Goal: Information Seeking & Learning: Learn about a topic

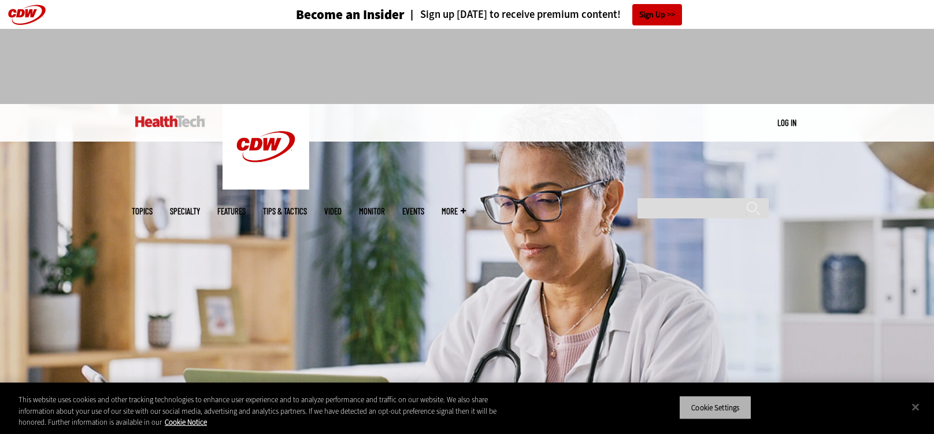
click at [716, 412] on button "Cookie Settings" at bounding box center [715, 407] width 72 height 24
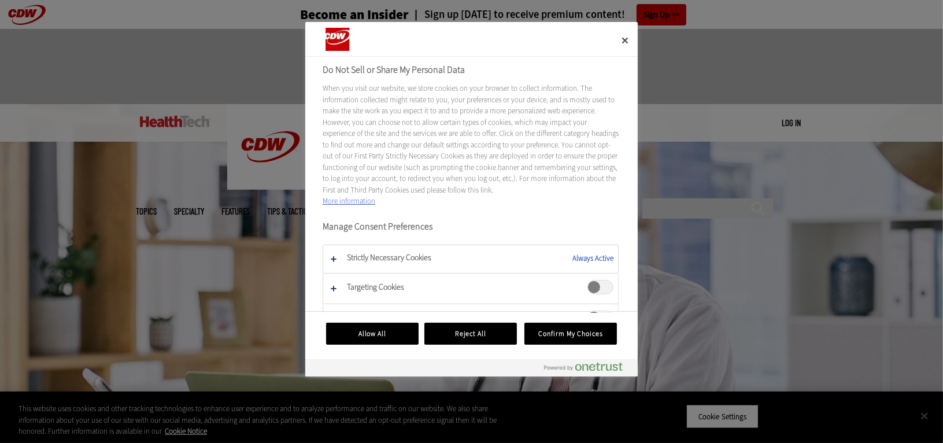
click at [587, 287] on span "Targeting Cookies" at bounding box center [600, 287] width 26 height 14
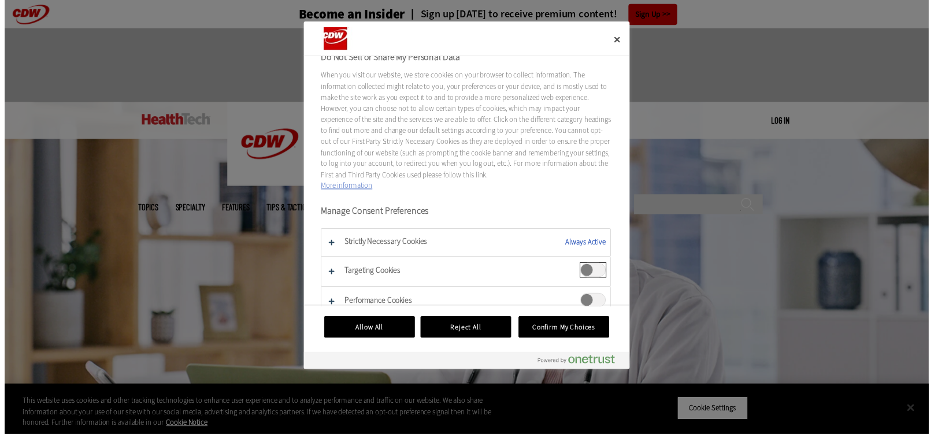
scroll to position [23, 0]
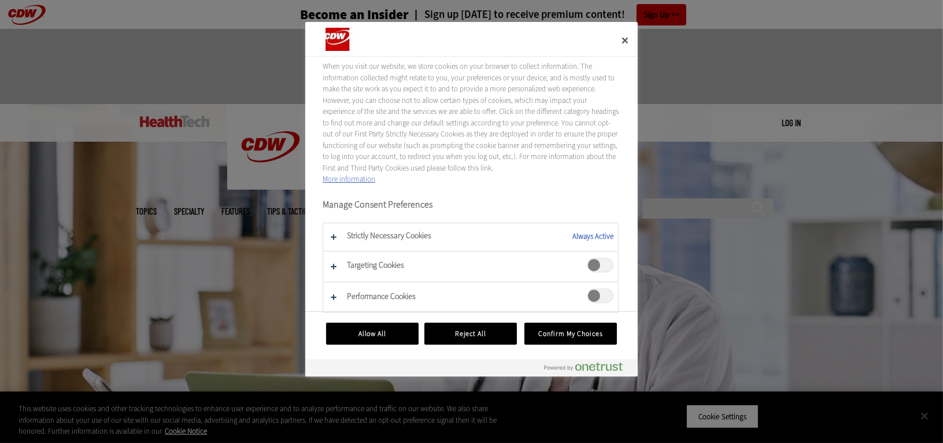
click at [588, 294] on span "Performance Cookies" at bounding box center [600, 295] width 26 height 14
click at [566, 336] on button "Confirm My Choices" at bounding box center [570, 334] width 92 height 22
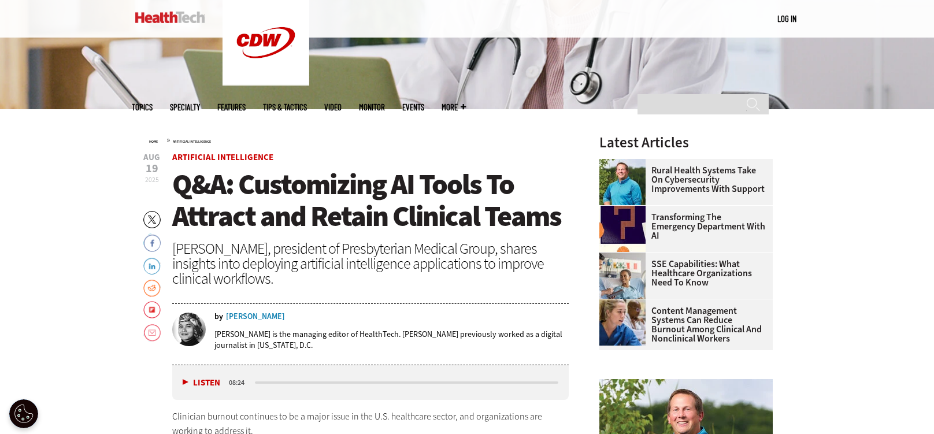
scroll to position [347, 0]
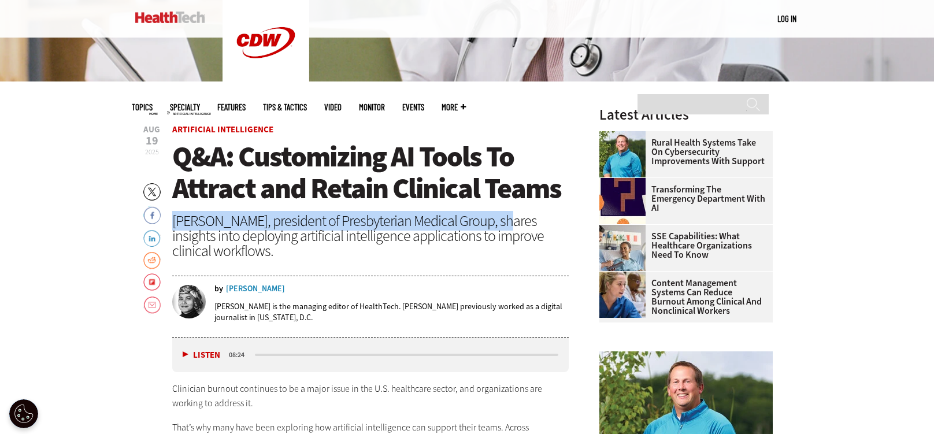
drag, startPoint x: 173, startPoint y: 220, endPoint x: 490, endPoint y: 218, distance: 316.7
click at [490, 218] on div "[PERSON_NAME], president of Presbyterian Medical Group, shares insights into de…" at bounding box center [370, 235] width 396 height 45
drag, startPoint x: 490, startPoint y: 218, endPoint x: 470, endPoint y: 220, distance: 19.2
copy div "[PERSON_NAME], president of Presbyterian Medical Group"
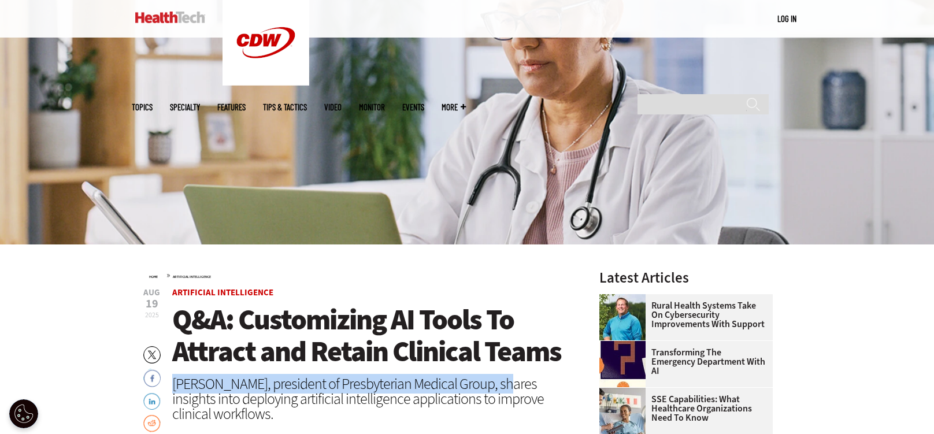
scroll to position [173, 0]
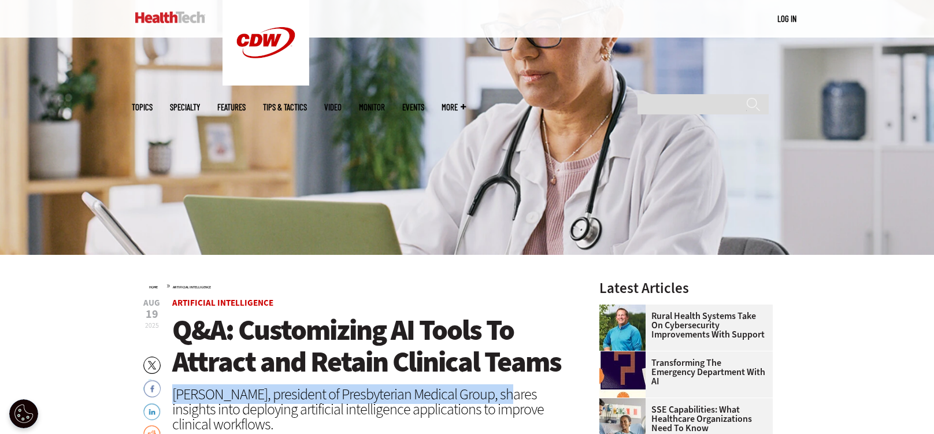
click at [400, 199] on img at bounding box center [467, 93] width 934 height 324
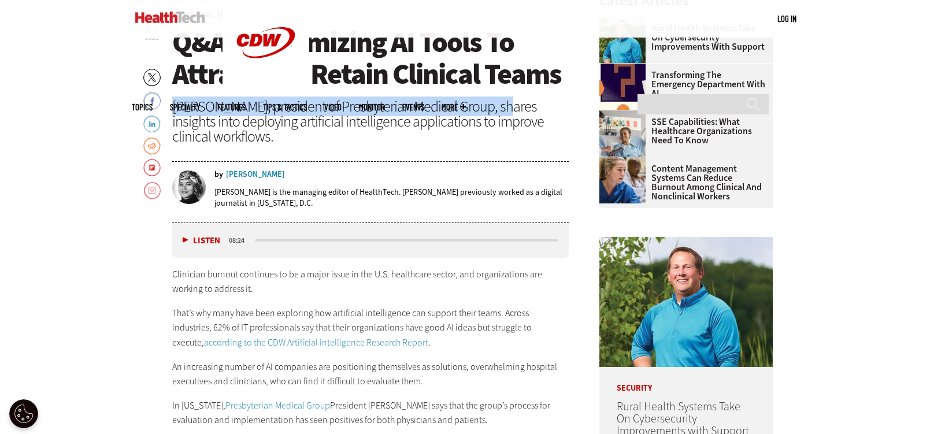
scroll to position [462, 0]
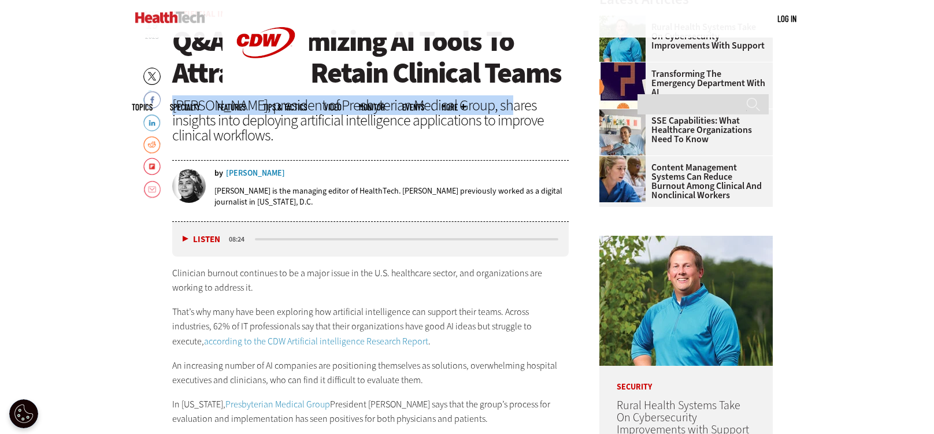
click at [200, 240] on button "Listen" at bounding box center [202, 239] width 38 height 9
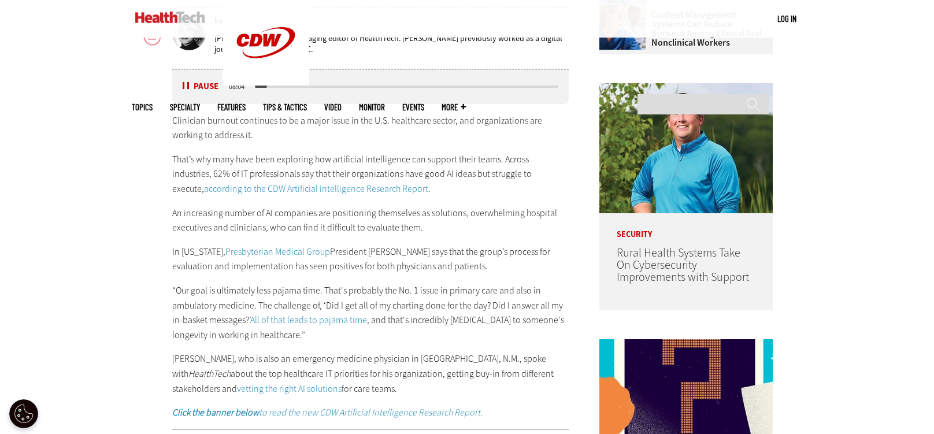
scroll to position [636, 0]
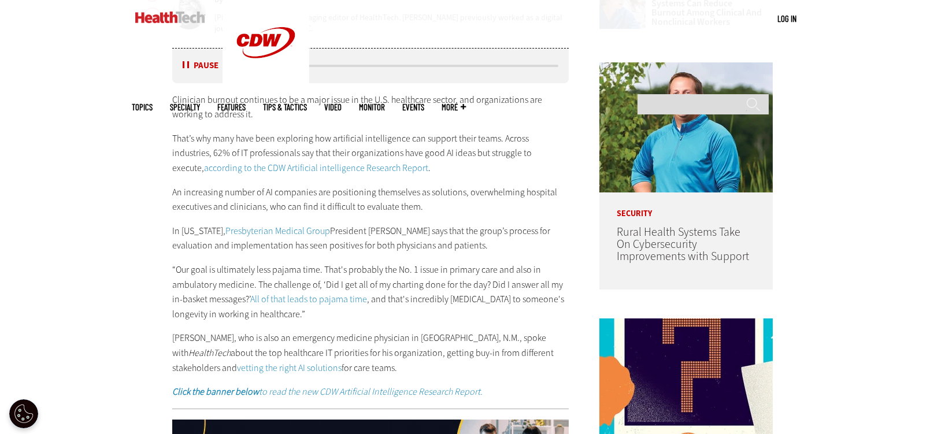
click at [188, 66] on button "Pause" at bounding box center [201, 65] width 36 height 9
